Goal: Communication & Community: Connect with others

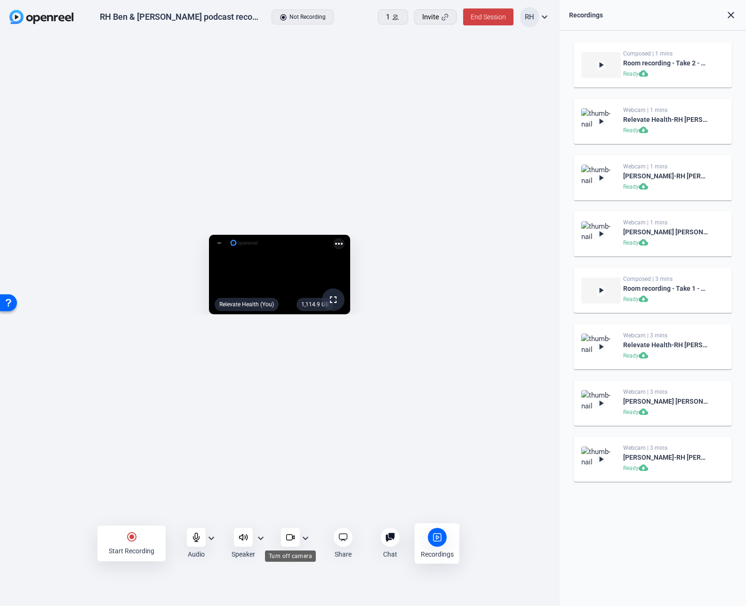
click at [291, 538] on icon at bounding box center [290, 537] width 9 height 9
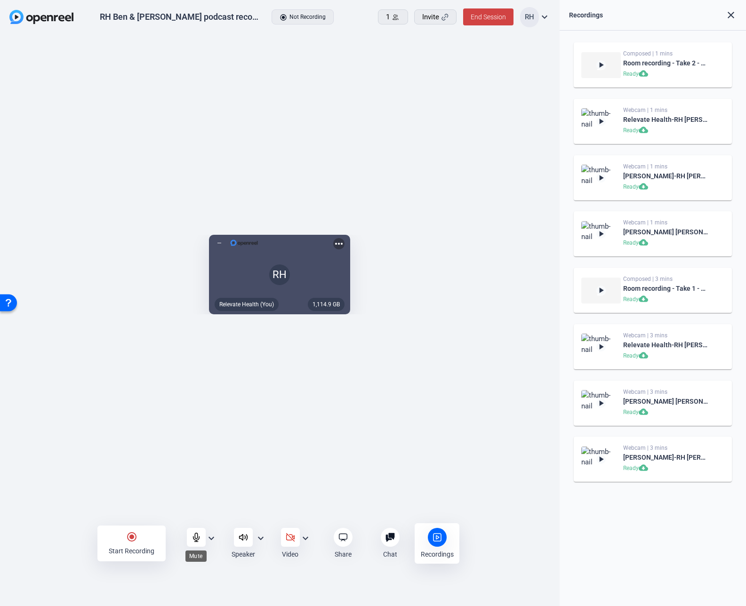
click at [194, 538] on icon at bounding box center [196, 537] width 9 height 9
click at [433, 18] on span "Invite" at bounding box center [430, 17] width 17 height 11
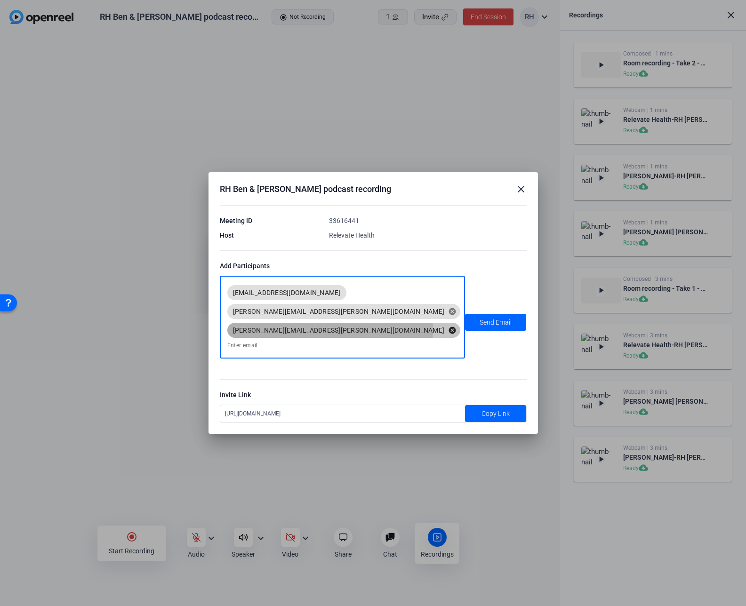
click at [444, 326] on mat-icon "cancel" at bounding box center [452, 330] width 16 height 8
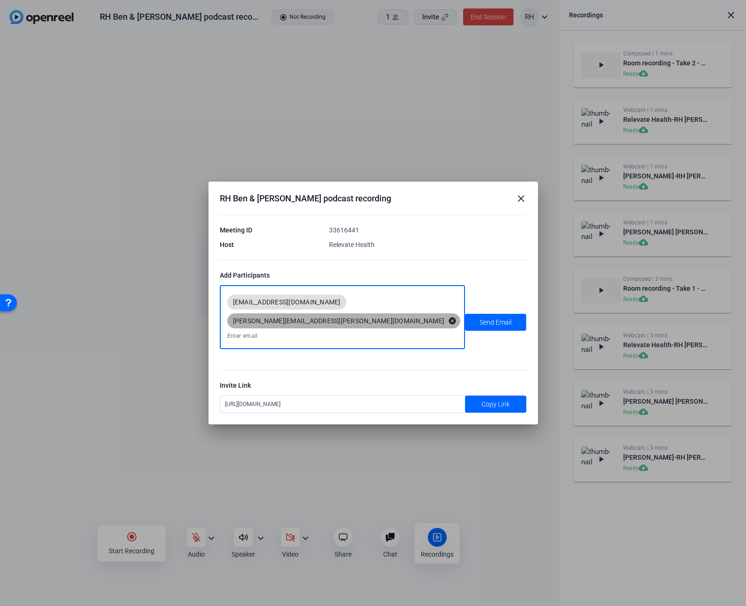
click at [444, 317] on mat-icon "cancel" at bounding box center [452, 321] width 16 height 8
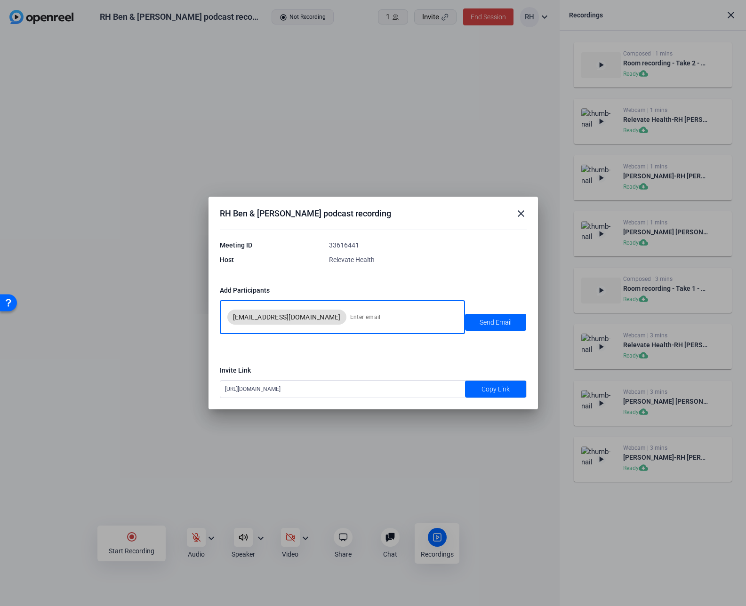
click at [350, 318] on input at bounding box center [402, 317] width 104 height 19
type input "[EMAIL_ADDRESS][PERSON_NAME][DOMAIN_NAME]"
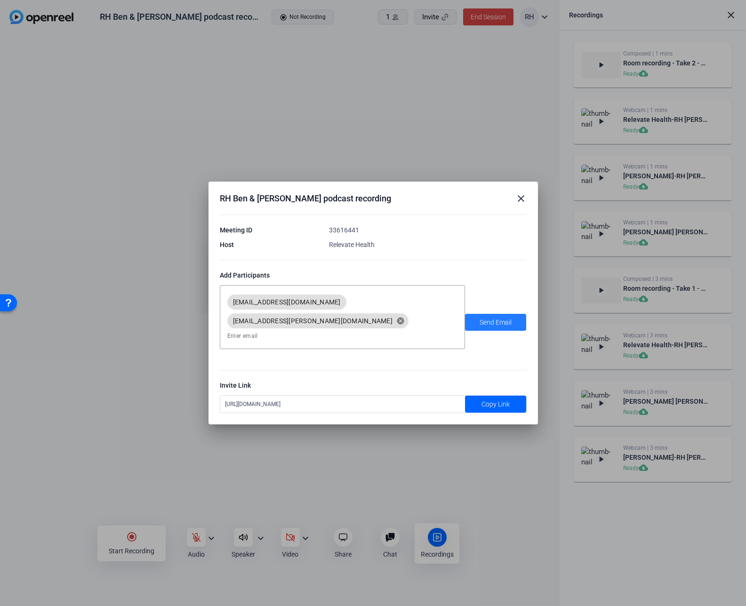
click at [500, 326] on span "Send Email" at bounding box center [496, 323] width 32 height 10
click at [492, 324] on span "Send Email" at bounding box center [496, 323] width 32 height 10
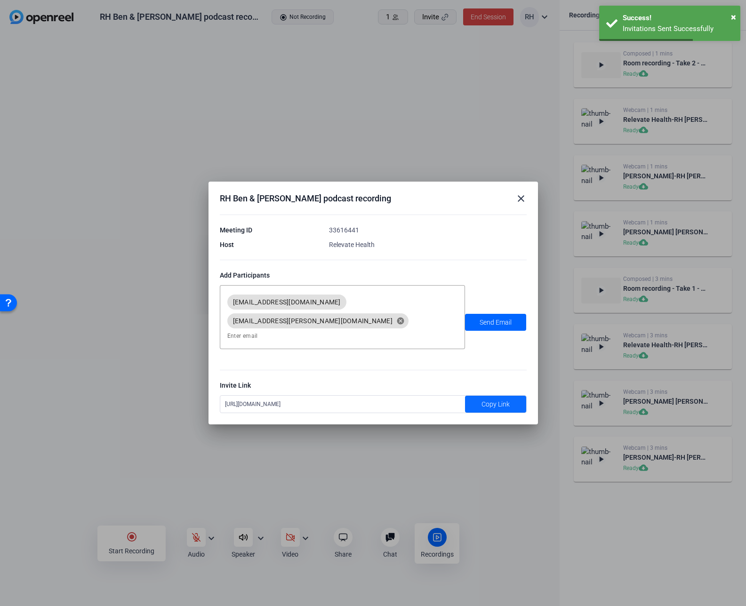
click at [475, 393] on span at bounding box center [495, 404] width 61 height 23
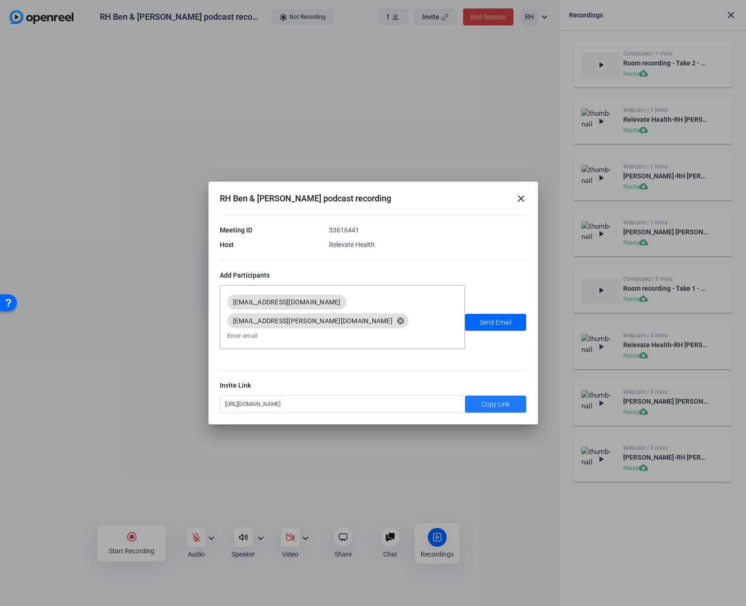
click at [524, 204] on mat-icon "close" at bounding box center [521, 198] width 11 height 11
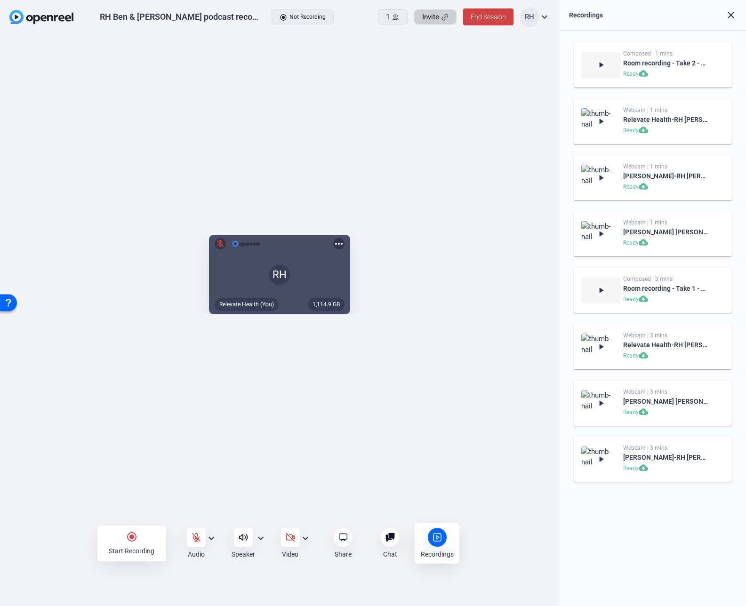
click at [431, 69] on div "1,114.9 GB RH mic_off Relevate Health (You) more_horiz" at bounding box center [280, 277] width 560 height 485
click at [294, 539] on icon at bounding box center [291, 538] width 8 height 8
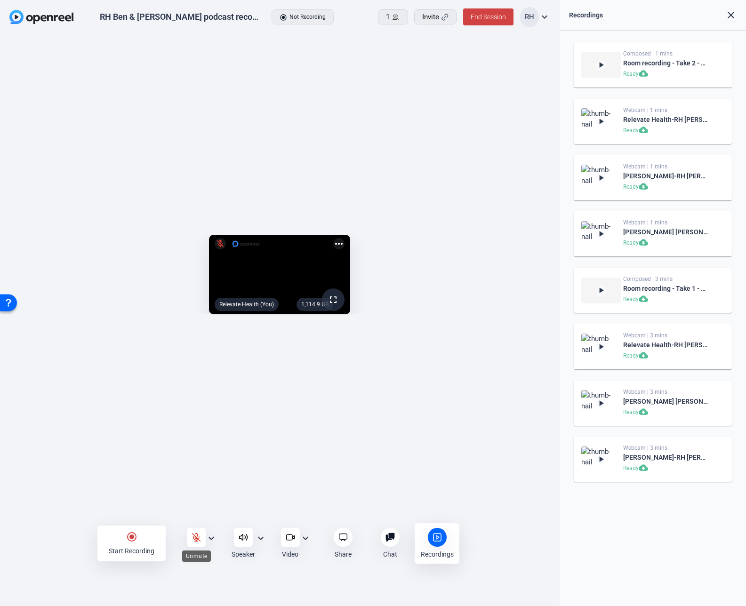
click at [194, 535] on icon at bounding box center [196, 537] width 9 height 9
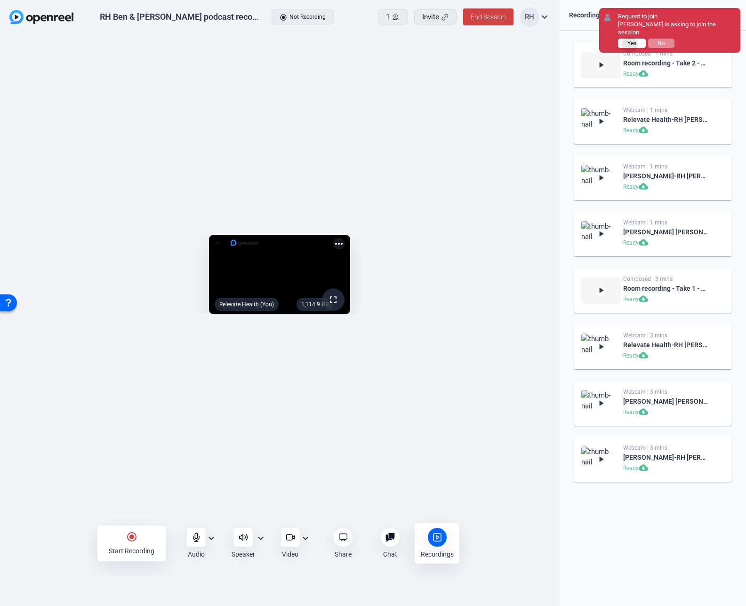
click at [630, 40] on span "Yes" at bounding box center [632, 43] width 9 height 7
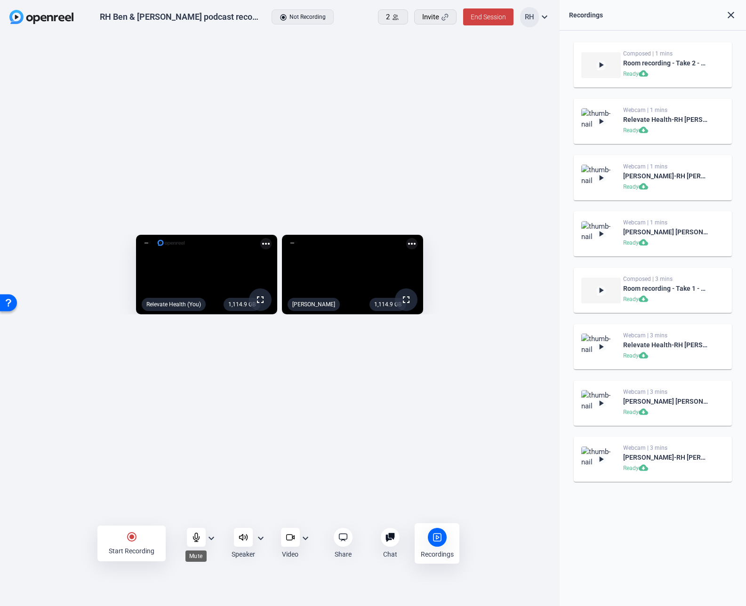
click at [204, 538] on div at bounding box center [196, 537] width 19 height 19
click at [210, 539] on mat-icon "expand_more" at bounding box center [211, 538] width 11 height 11
click at [211, 460] on div at bounding box center [373, 303] width 746 height 606
click at [306, 537] on mat-icon "expand_more" at bounding box center [305, 538] width 11 height 11
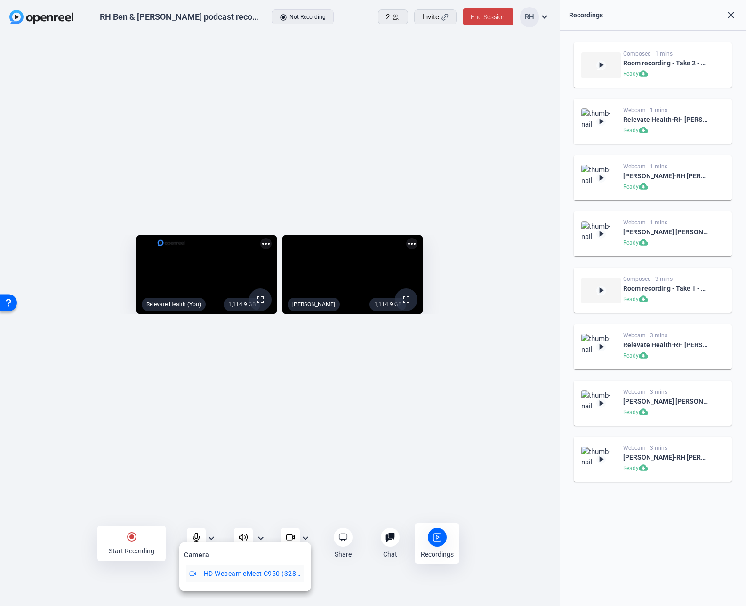
click at [306, 537] on div at bounding box center [373, 303] width 746 height 606
click at [312, 486] on div "1,114.9 GB fullscreen Relevate Health (You) more_horiz 1,114.9 GB fullscreen [P…" at bounding box center [280, 277] width 560 height 485
click at [135, 535] on mat-icon "radio_button_checked" at bounding box center [131, 537] width 11 height 11
